Goal: Book appointment/travel/reservation

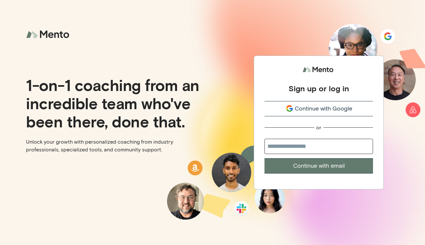
click at [339, 103] on button "Continue with Google" at bounding box center [318, 108] width 108 height 15
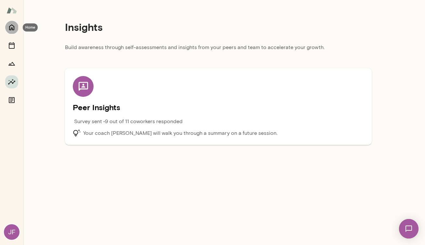
click at [15, 30] on icon "Home" at bounding box center [12, 27] width 8 height 8
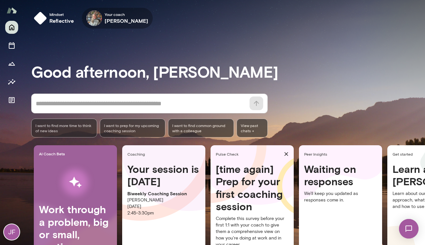
click at [130, 16] on span "Your coach" at bounding box center [127, 14] width 44 height 5
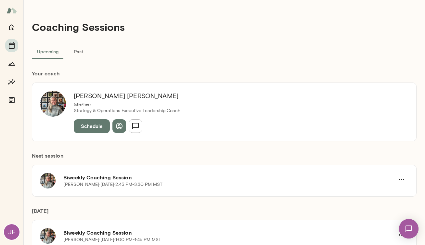
drag, startPoint x: 94, startPoint y: 127, endPoint x: 163, endPoint y: 137, distance: 69.1
click at [163, 137] on div "[PERSON_NAME] ( she/her ) Strategy & Operations Executive Leadership Coach Sche…" at bounding box center [224, 111] width 384 height 58
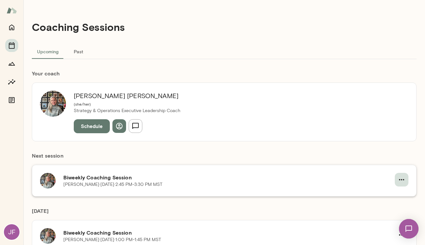
click at [404, 181] on button "button" at bounding box center [401, 180] width 14 height 14
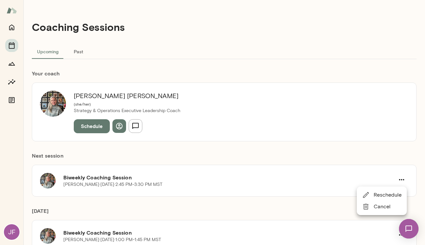
click at [391, 192] on span "Reschedule" at bounding box center [387, 195] width 28 height 8
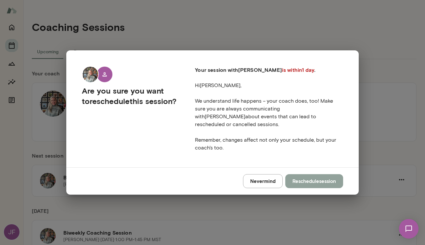
click at [309, 176] on button "Reschedule session" at bounding box center [314, 181] width 58 height 14
